Goal: Task Accomplishment & Management: Use online tool/utility

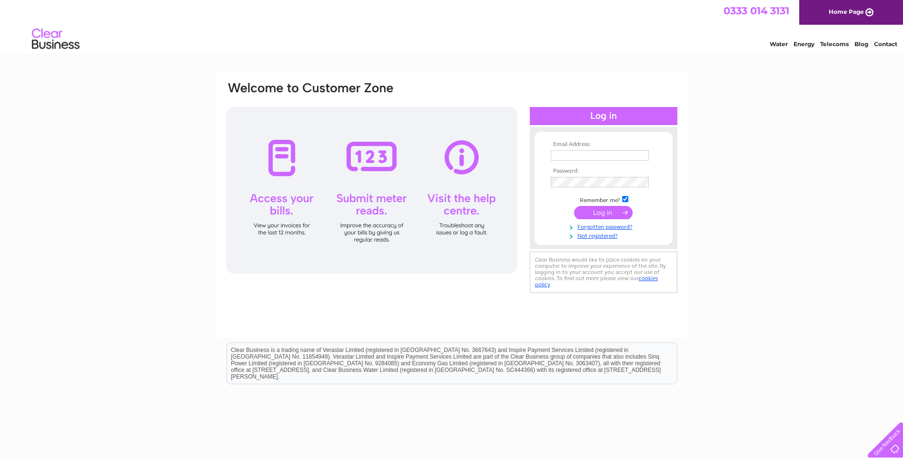
type input "[PERSON_NAME][EMAIL_ADDRESS][DOMAIN_NAME]"
click at [599, 212] on input "submit" at bounding box center [603, 212] width 59 height 13
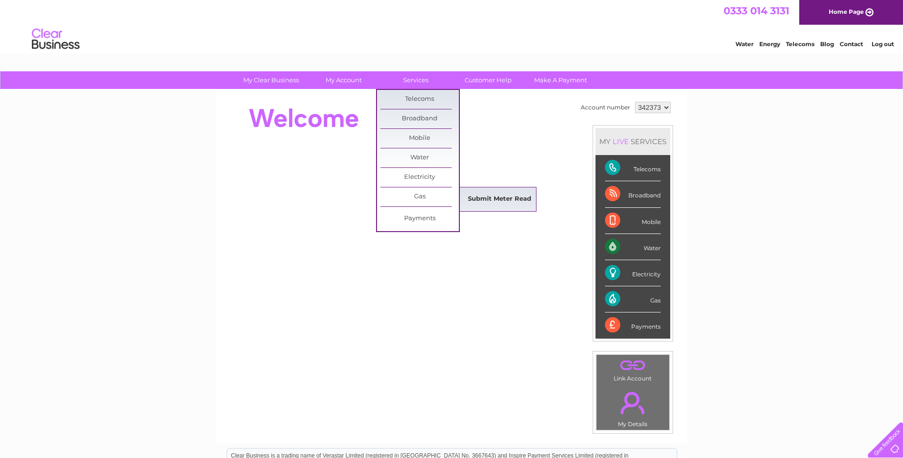
click at [491, 198] on link "Submit Meter Read" at bounding box center [499, 199] width 79 height 19
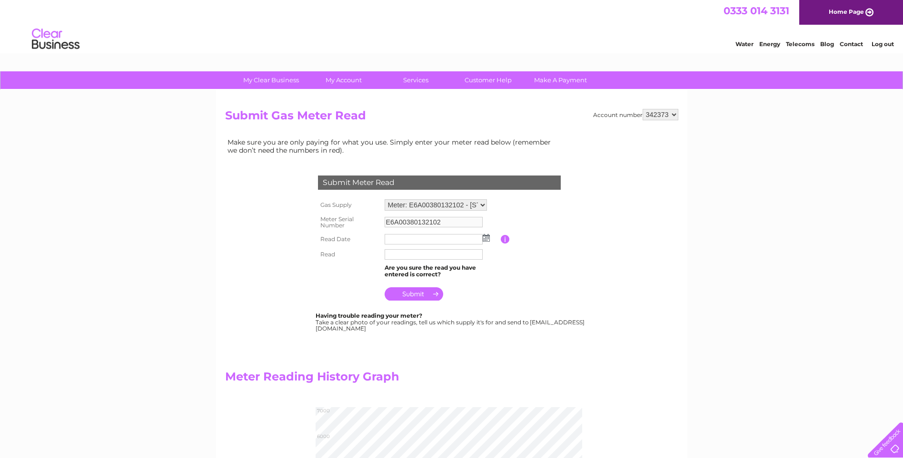
click at [488, 236] on img at bounding box center [485, 238] width 7 height 8
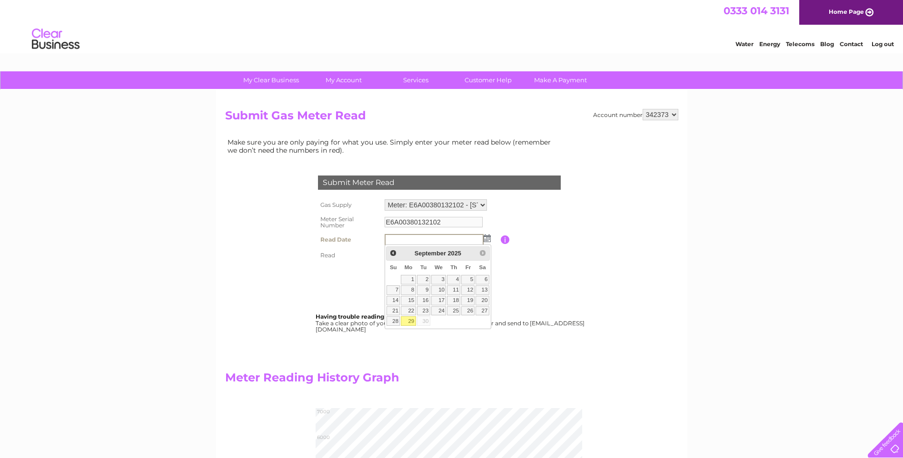
click at [409, 322] on link "29" at bounding box center [408, 321] width 15 height 10
type input "2025/09/29"
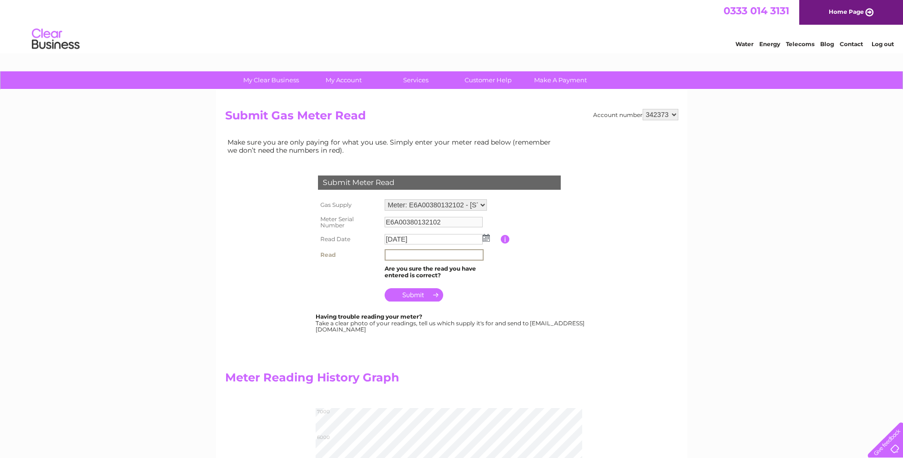
click at [399, 255] on input "text" at bounding box center [433, 254] width 99 height 11
type input "06041"
click at [414, 298] on input "submit" at bounding box center [413, 294] width 59 height 13
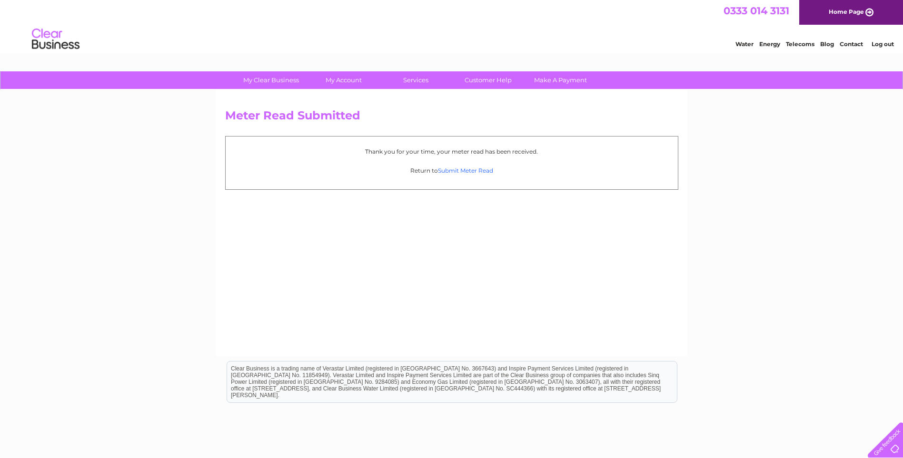
click at [458, 170] on link "Submit Meter Read" at bounding box center [465, 170] width 55 height 7
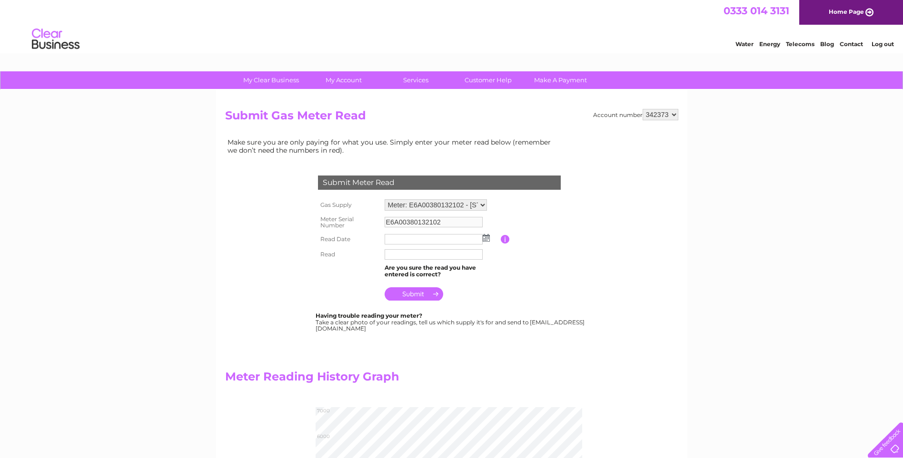
click at [880, 44] on link "Log out" at bounding box center [882, 43] width 22 height 7
